Goal: Use online tool/utility: Utilize a website feature to perform a specific function

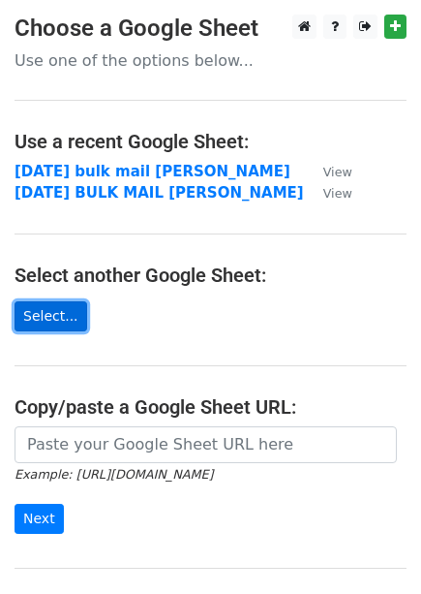
click at [54, 322] on link "Select..." at bounding box center [51, 316] width 73 height 30
click at [48, 316] on link "Select..." at bounding box center [51, 316] width 73 height 30
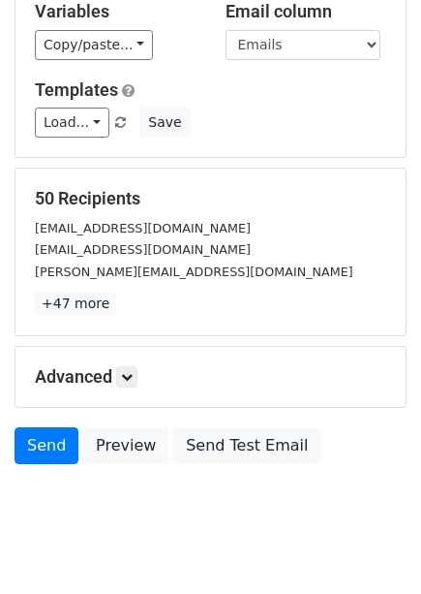
scroll to position [125, 0]
